Goal: Task Accomplishment & Management: Manage account settings

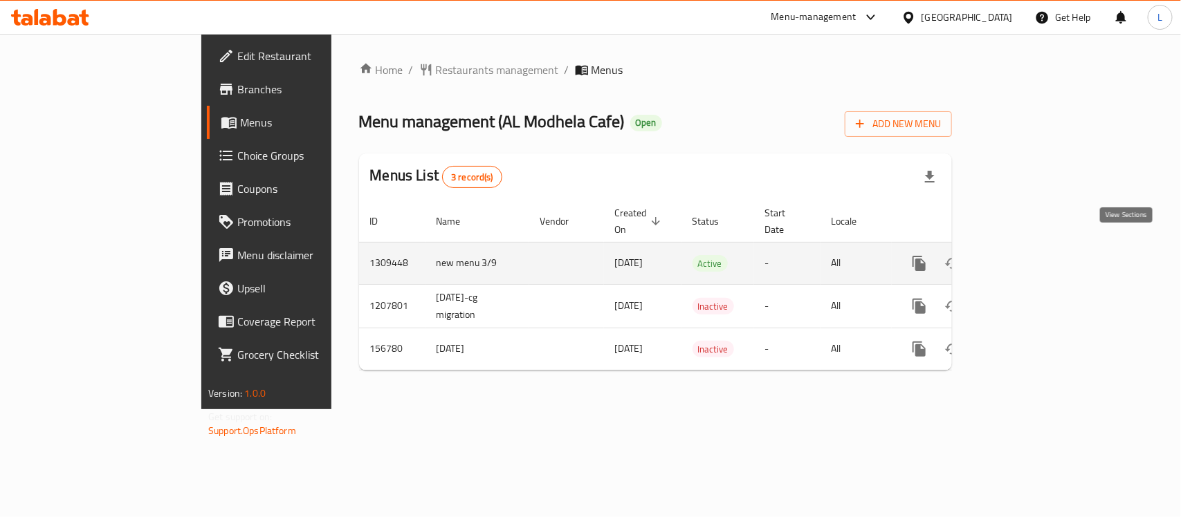
click at [1025, 257] on icon "enhanced table" at bounding box center [1019, 263] width 12 height 12
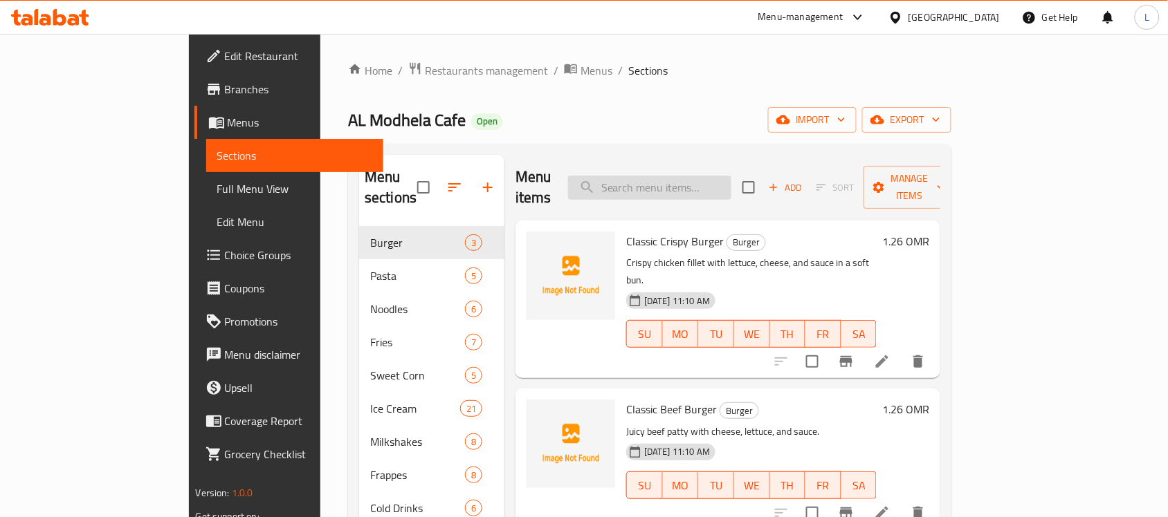
click at [686, 176] on input "search" at bounding box center [649, 188] width 163 height 24
paste input "Fries With Sauc"
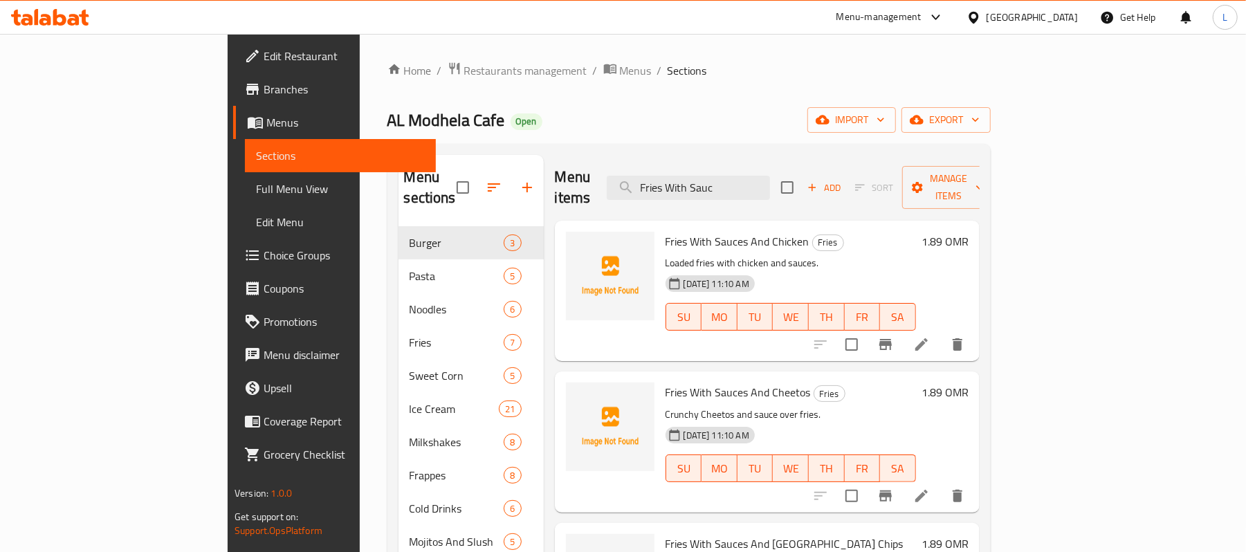
type input "Fries With Sauc"
drag, startPoint x: 1121, startPoint y: 1, endPoint x: 685, endPoint y: 91, distance: 445.2
click at [685, 91] on div "Home / Restaurants management / Menus / Sections AL Modhela Cafe Open import ex…" at bounding box center [688, 390] width 603 height 657
click at [264, 56] on span "Edit Restaurant" at bounding box center [344, 56] width 161 height 17
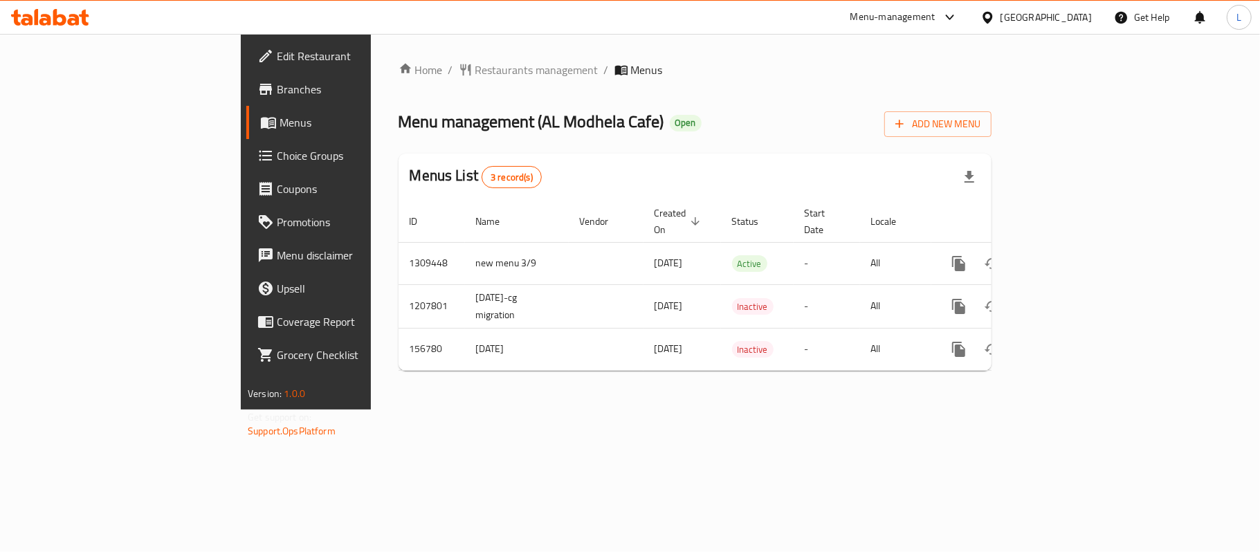
click at [277, 91] on span "Branches" at bounding box center [358, 89] width 163 height 17
